Goal: Task Accomplishment & Management: Manage account settings

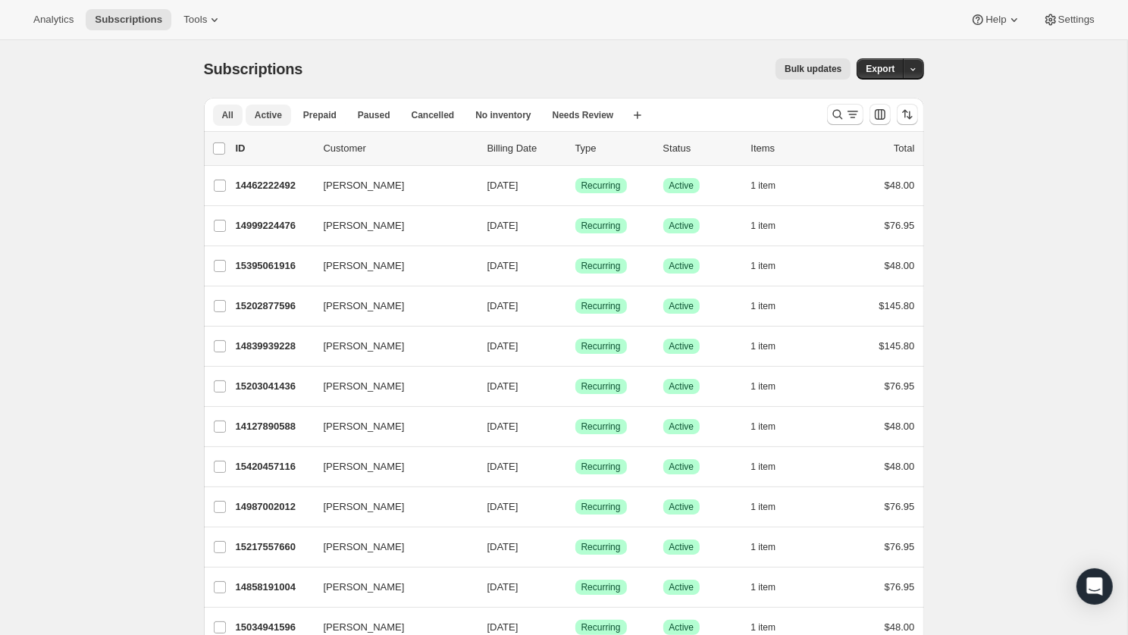
click at [280, 107] on button "Active" at bounding box center [268, 115] width 45 height 21
click at [277, 117] on span "Active" at bounding box center [268, 115] width 27 height 12
